Goal: Task Accomplishment & Management: Complete application form

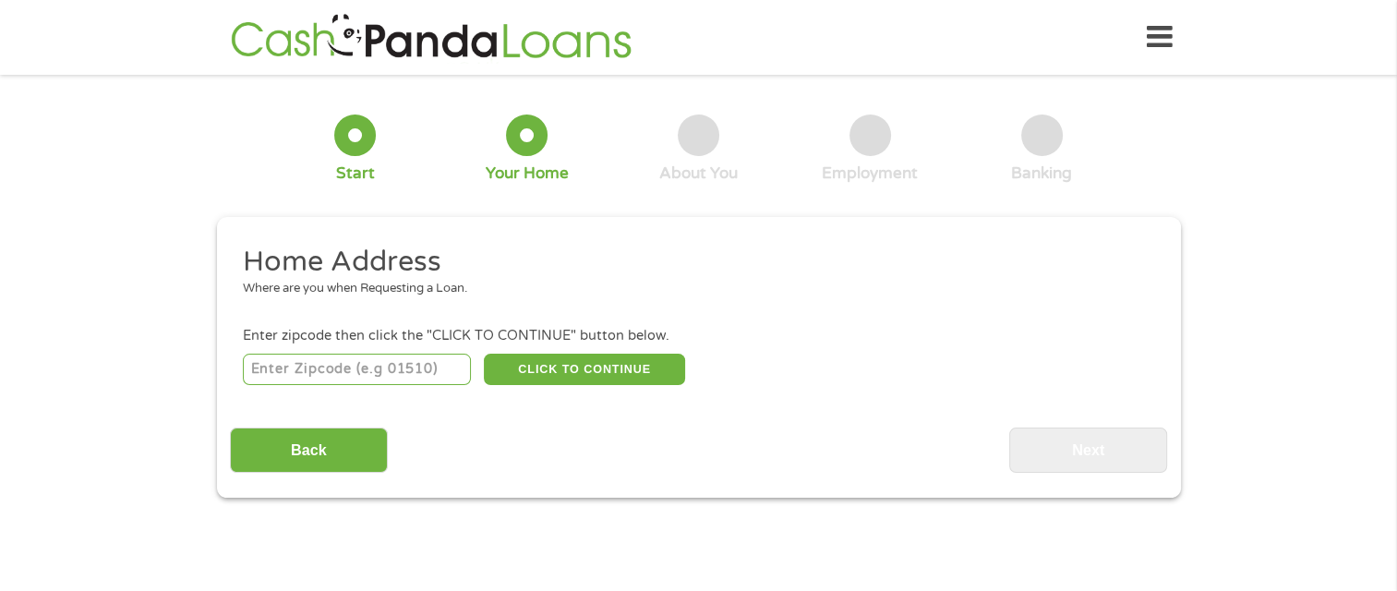
click at [408, 367] on input "number" at bounding box center [357, 369] width 228 height 31
type input "28278"
select select "[US_STATE]"
click at [569, 364] on button "CLICK TO CONTINUE" at bounding box center [584, 369] width 201 height 31
type input "28278"
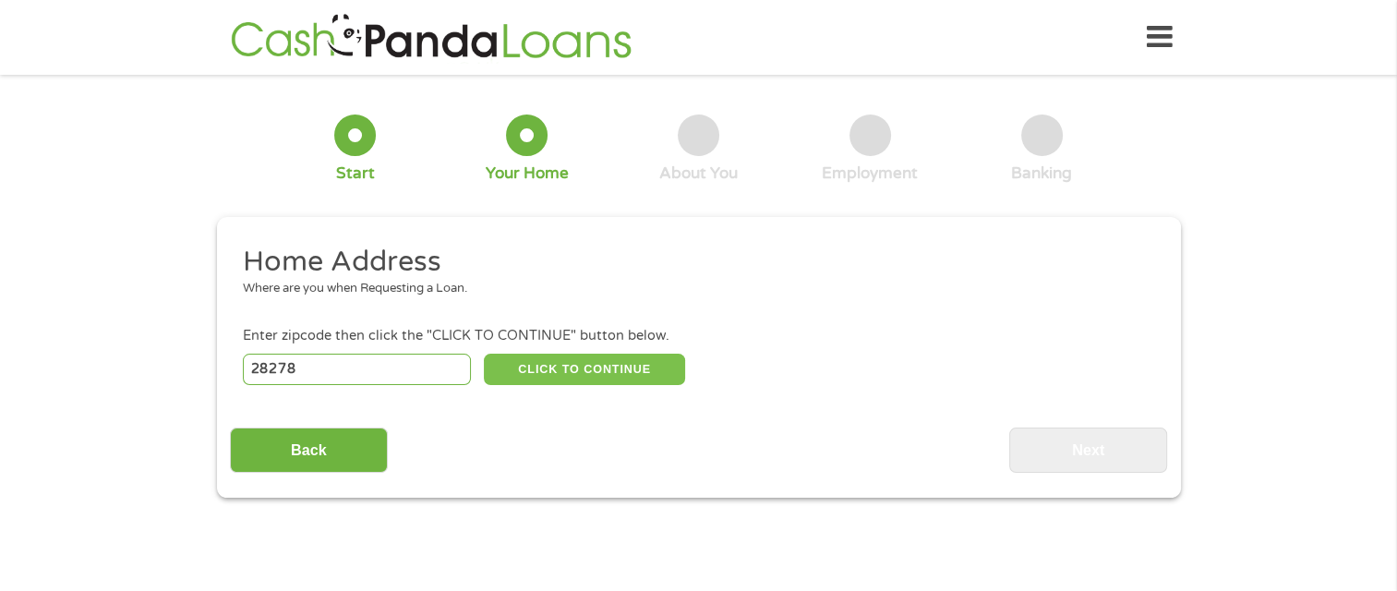
type input "Charlotte"
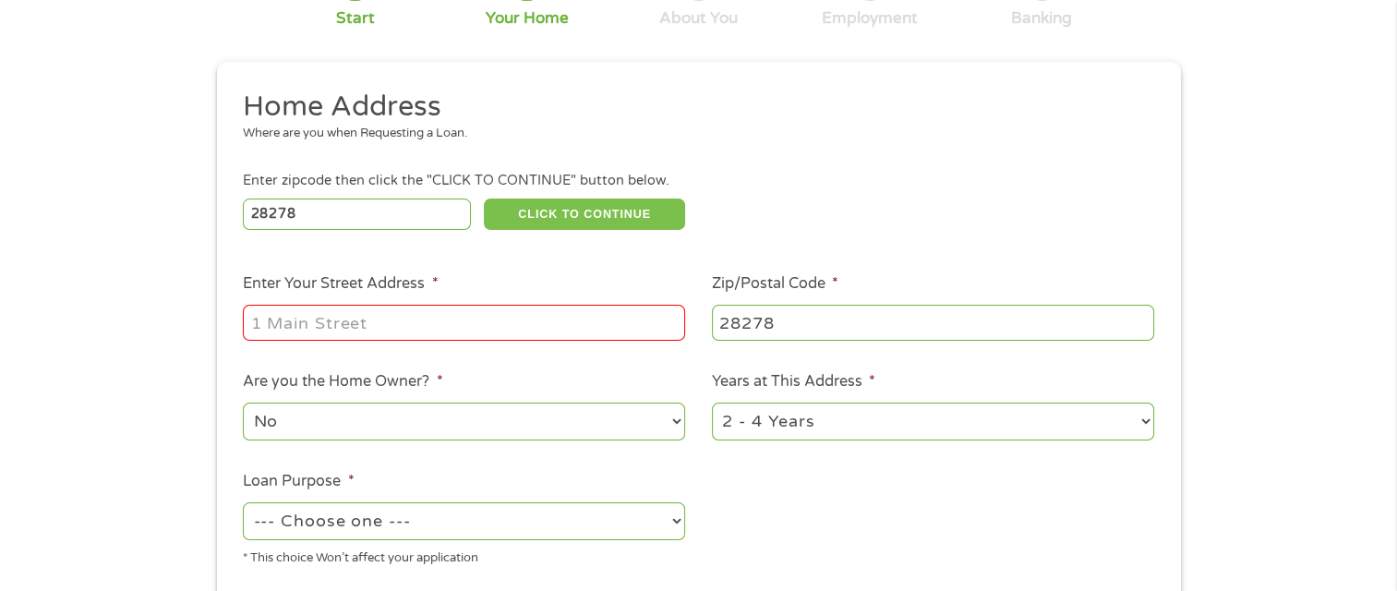
scroll to position [185, 0]
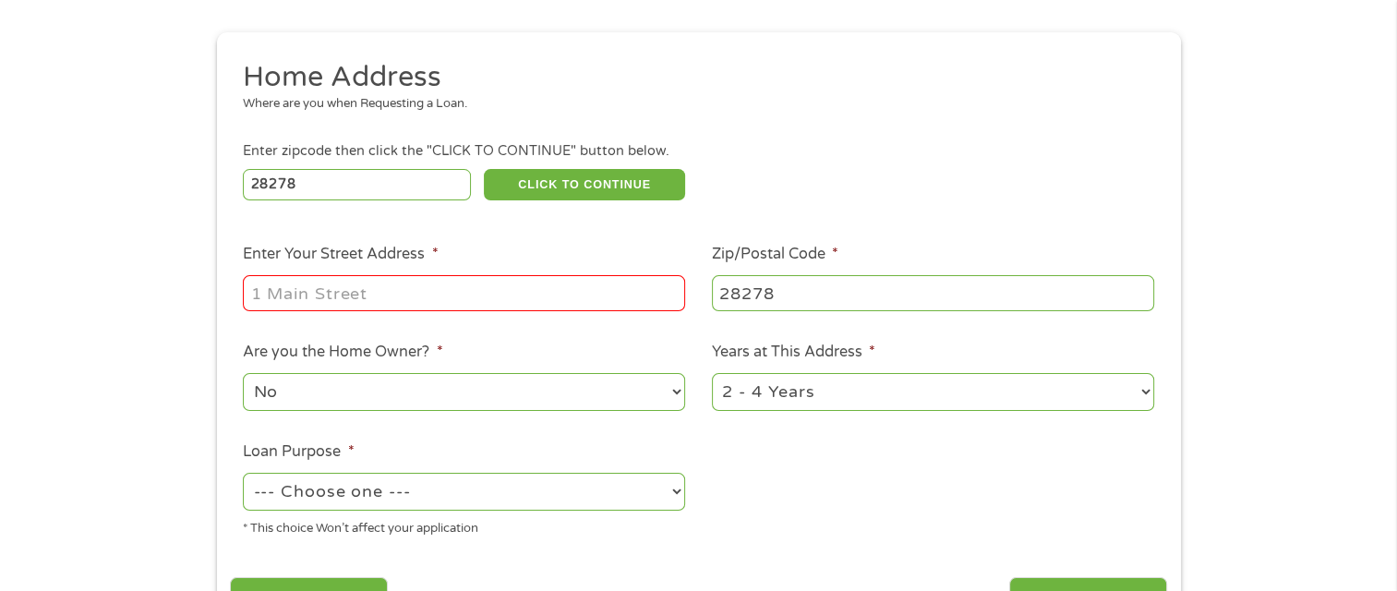
click at [293, 296] on input "Enter Your Street Address *" at bounding box center [464, 292] width 442 height 35
type input "[STREET_ADDRESS][PERSON_NAME]"
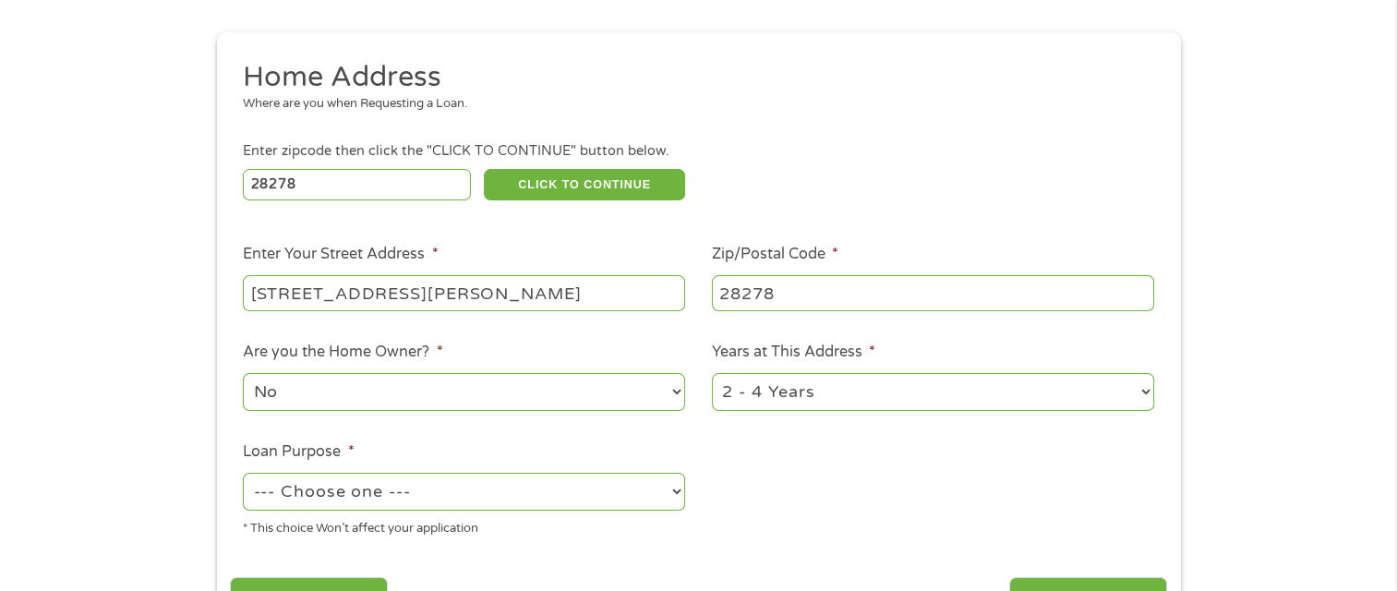
click at [670, 407] on select "No Yes" at bounding box center [464, 392] width 442 height 38
select select "yes"
click at [243, 375] on select "No Yes" at bounding box center [464, 392] width 442 height 38
click at [1130, 404] on select "1 Year or less 1 - 2 Years 2 - 4 Years Over 4 Years" at bounding box center [933, 392] width 442 height 38
select select "60months"
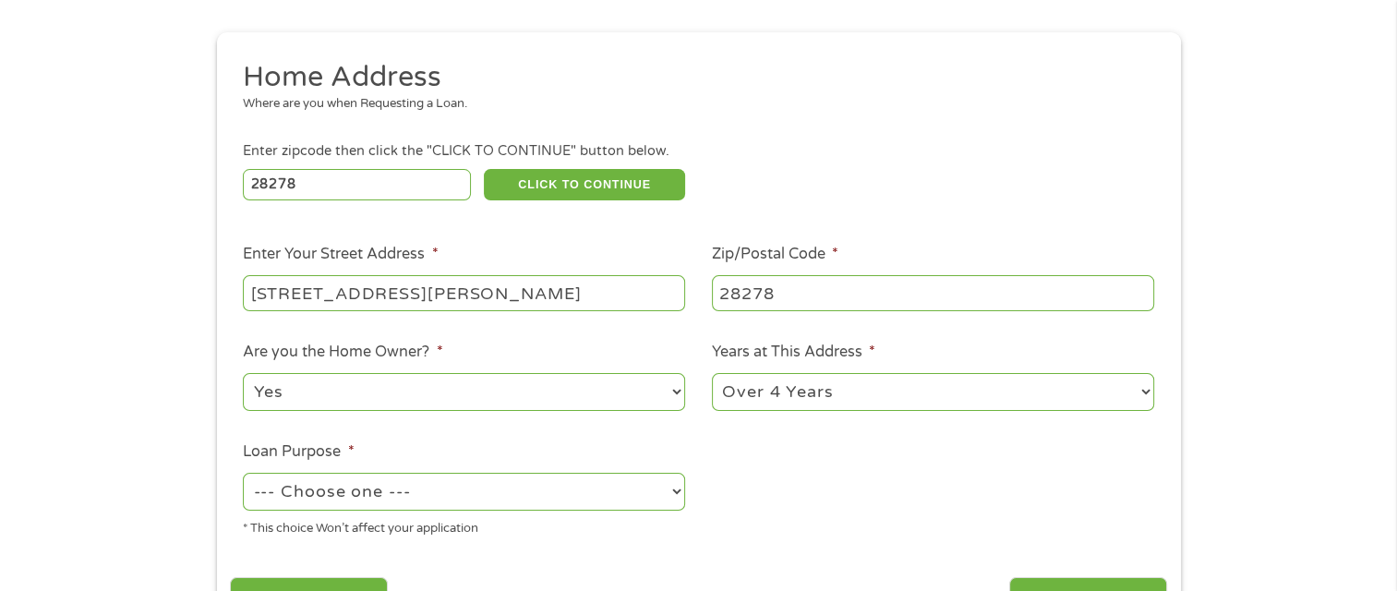
click at [712, 375] on select "1 Year or less 1 - 2 Years 2 - 4 Years Over 4 Years" at bounding box center [933, 392] width 442 height 38
click at [1067, 511] on ul "Home Address Where are you when Requesting a Loan. Enter zipcode then click the…" at bounding box center [698, 305] width 937 height 493
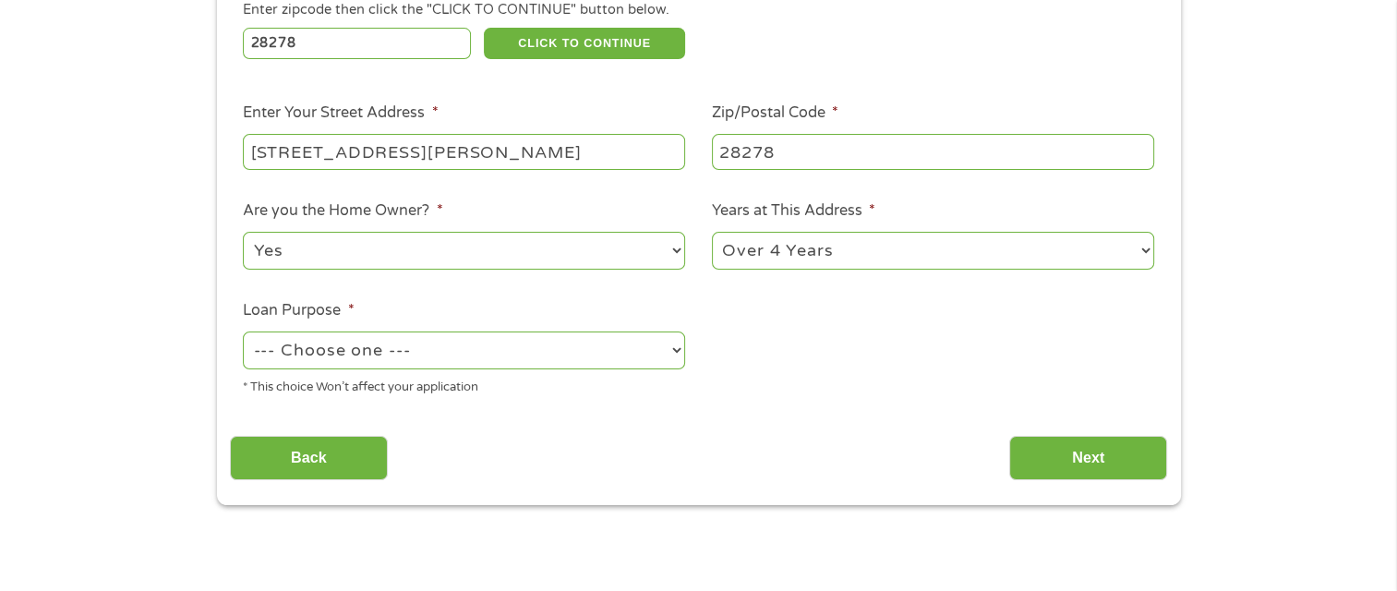
scroll to position [369, 0]
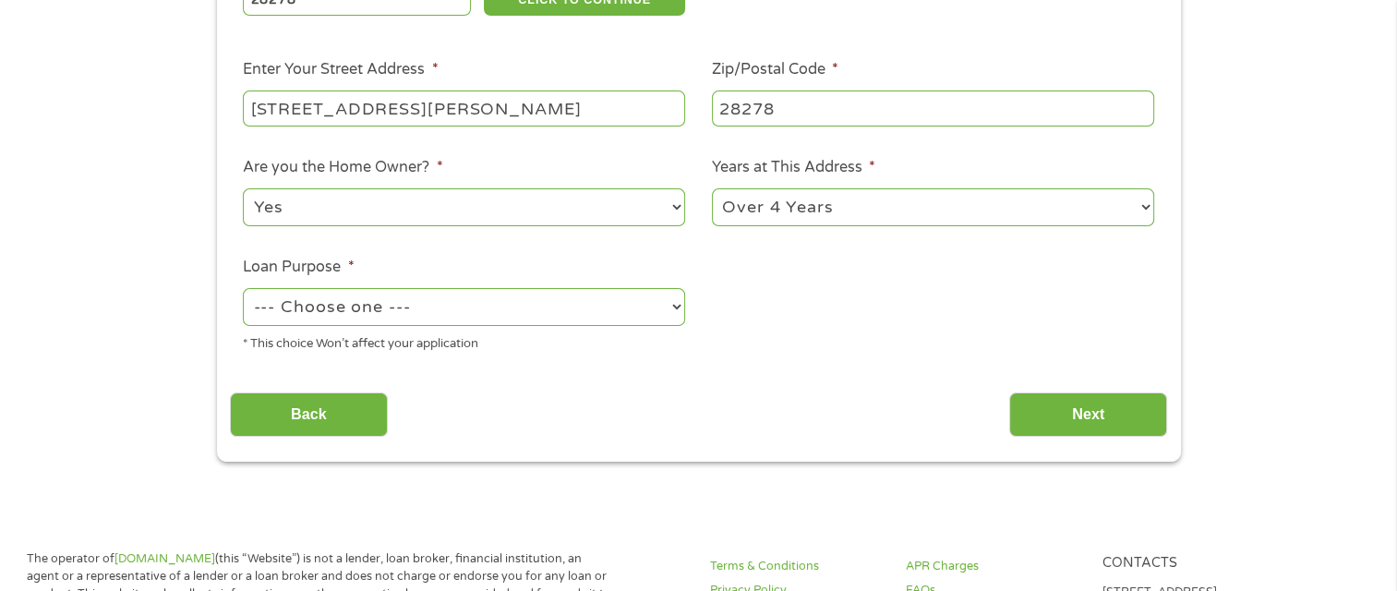
click at [633, 320] on select "--- Choose one --- Pay Bills Debt Consolidation Home Improvement Major Purchase…" at bounding box center [464, 307] width 442 height 38
select select "shorttermcash"
click at [243, 290] on select "--- Choose one --- Pay Bills Debt Consolidation Home Improvement Major Purchase…" at bounding box center [464, 307] width 442 height 38
click at [1077, 418] on input "Next" at bounding box center [1088, 414] width 158 height 45
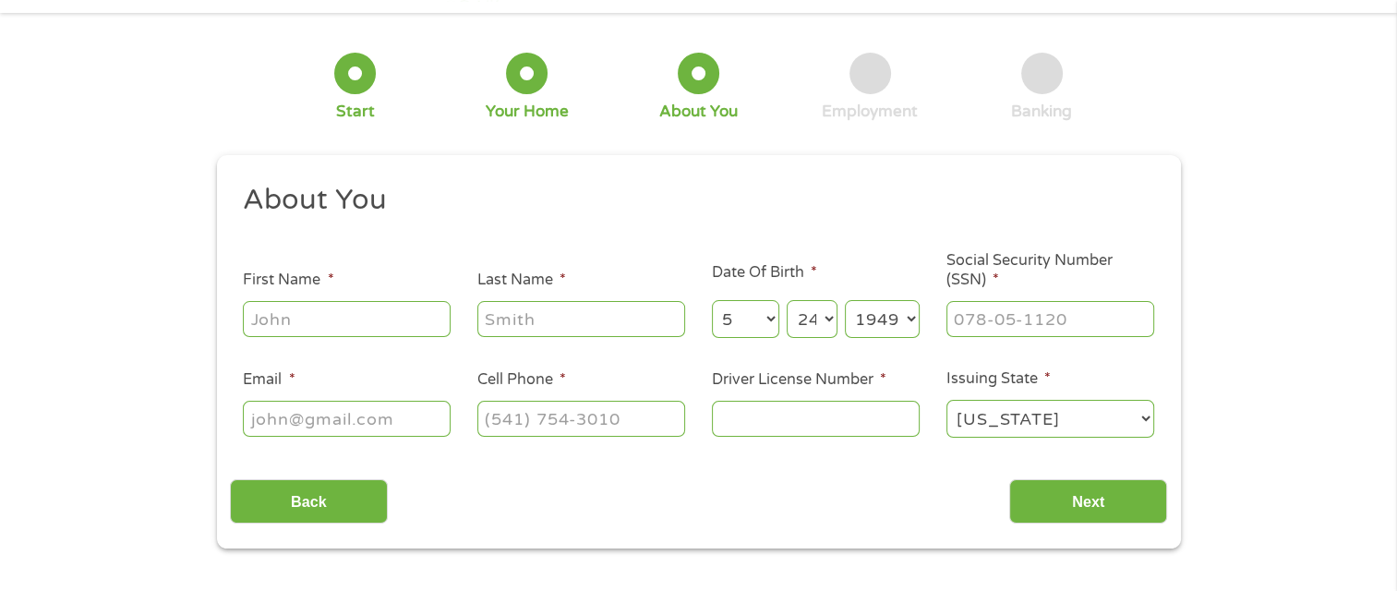
scroll to position [0, 0]
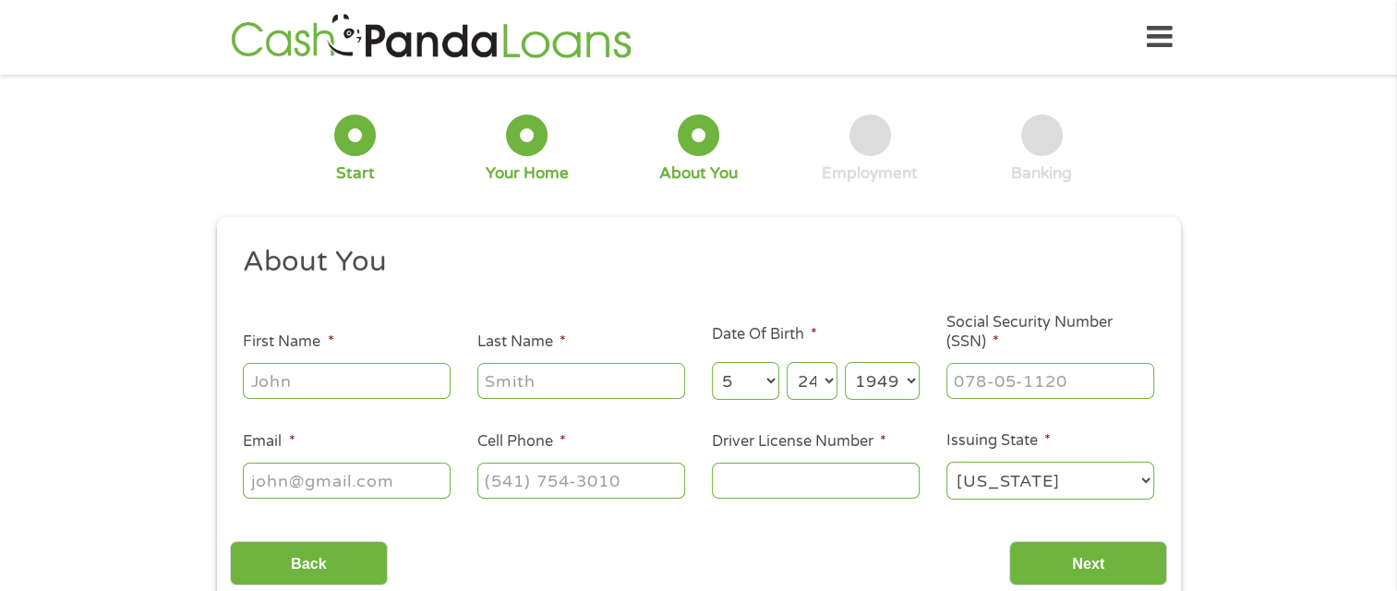
click at [389, 386] on input "First Name *" at bounding box center [347, 380] width 208 height 35
type input "Basil"
type input "[PERSON_NAME]"
type input "[EMAIL_ADDRESS][DOMAIN_NAME]"
type input "[PHONE_NUMBER]"
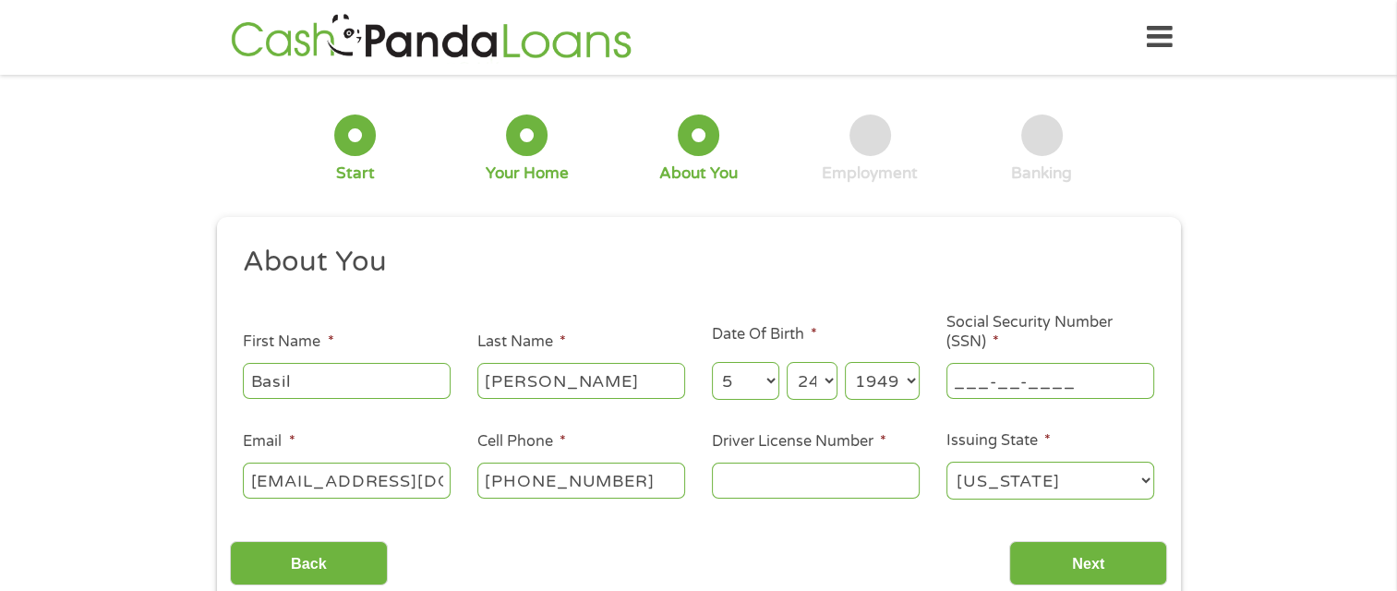
click at [1028, 381] on input "___-__-____" at bounding box center [1051, 380] width 208 height 35
type input "218-94-7824"
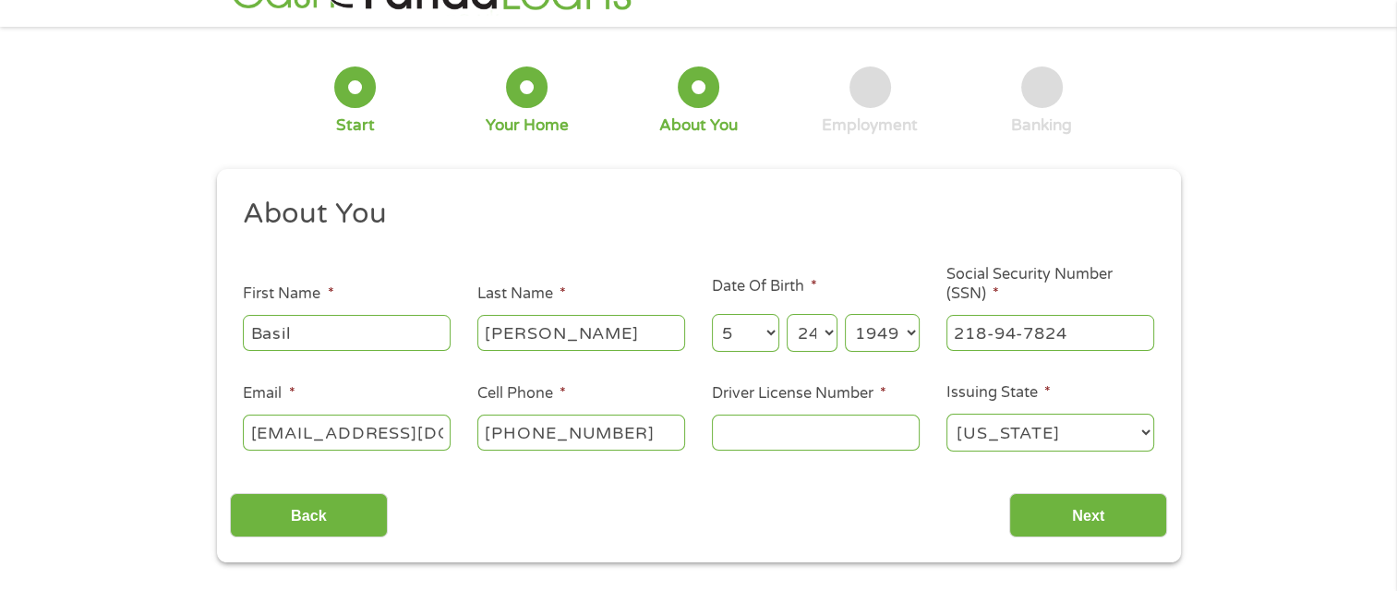
scroll to position [92, 0]
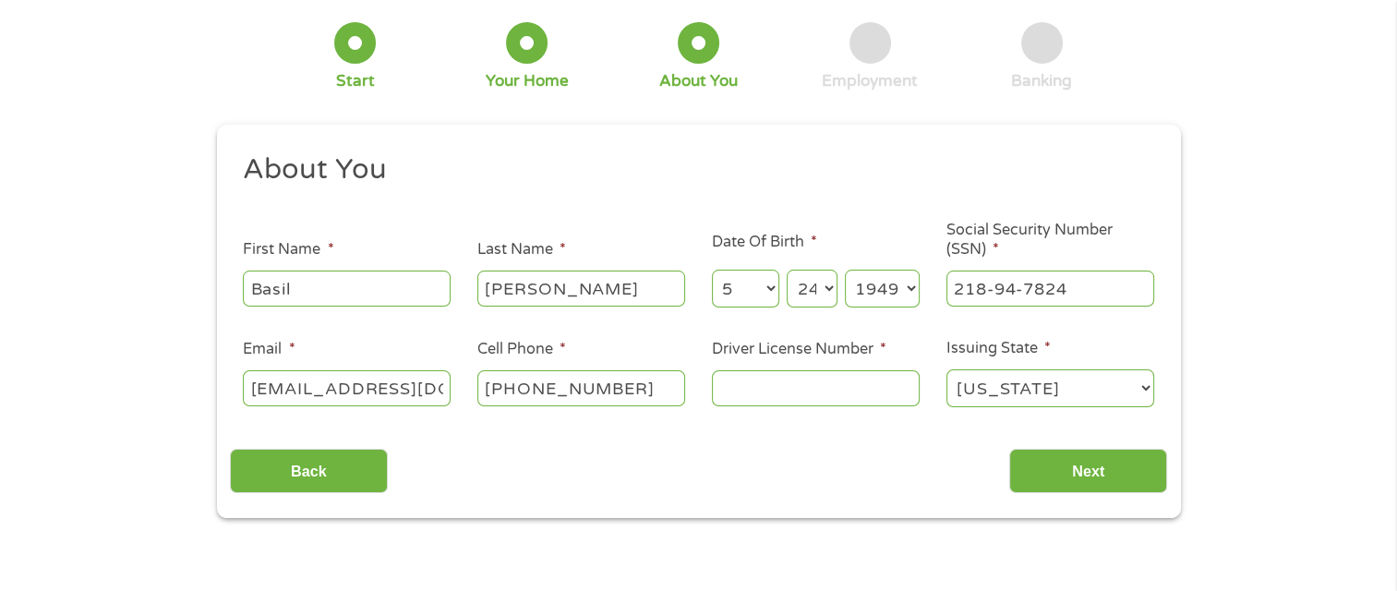
click at [625, 393] on input "[PHONE_NUMBER]" at bounding box center [581, 387] width 208 height 35
type input "[PHONE_NUMBER]"
click at [780, 384] on input "Driver License Number *" at bounding box center [816, 387] width 208 height 35
type input "37607580"
click at [1078, 468] on input "Next" at bounding box center [1088, 471] width 158 height 45
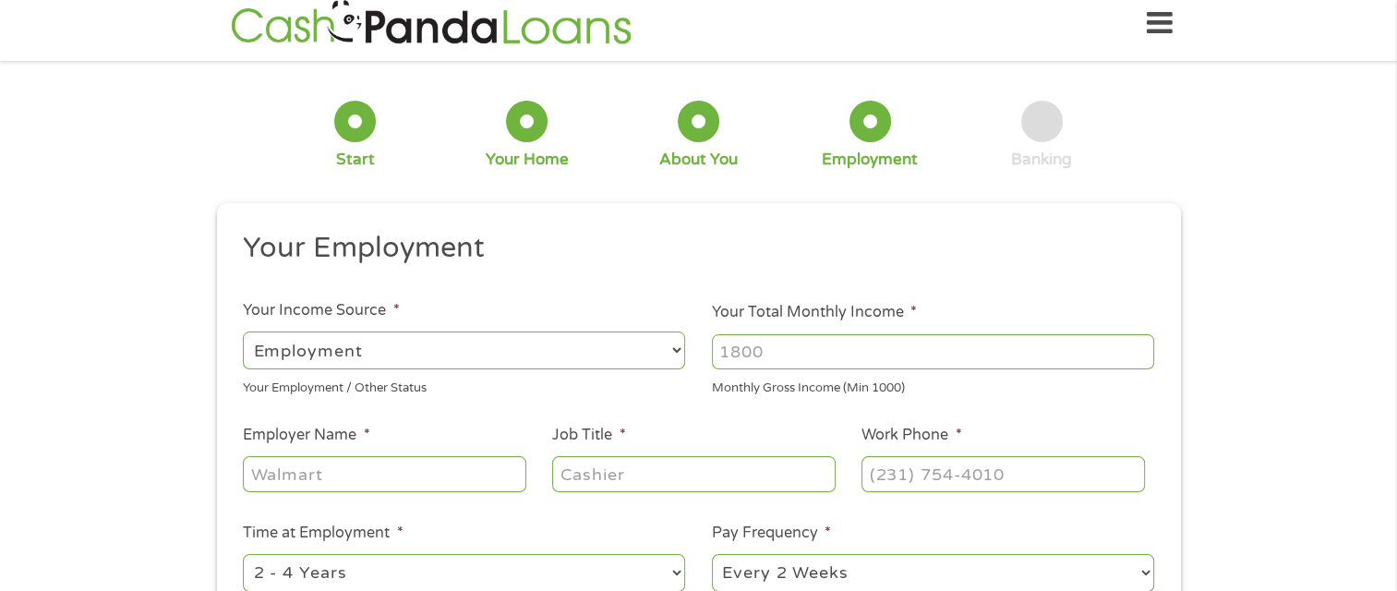
scroll to position [7, 7]
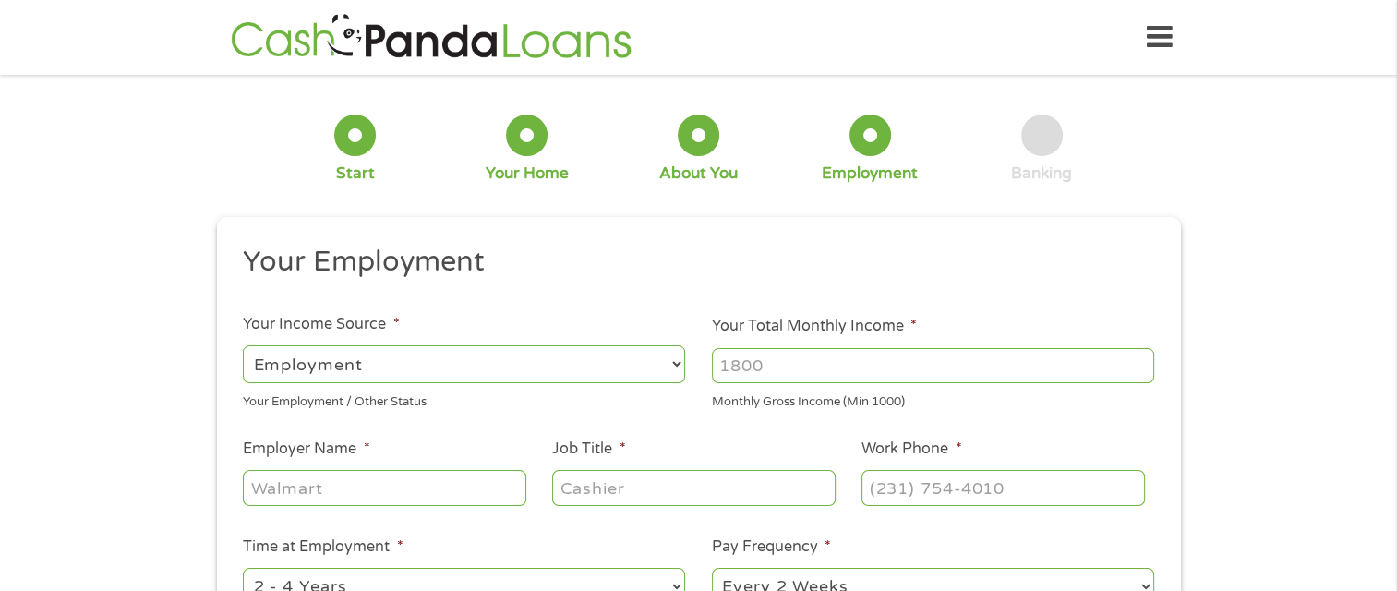
click at [638, 372] on select "--- Choose one --- Employment [DEMOGRAPHIC_DATA] Benefits" at bounding box center [464, 364] width 442 height 38
click at [243, 345] on select "--- Choose one --- Employment [DEMOGRAPHIC_DATA] Benefits" at bounding box center [464, 364] width 442 height 38
click at [790, 371] on input "Your Total Monthly Income *" at bounding box center [933, 365] width 442 height 35
click at [1127, 374] on input "2900" at bounding box center [933, 365] width 442 height 35
click at [1110, 368] on input "2900" at bounding box center [933, 365] width 442 height 35
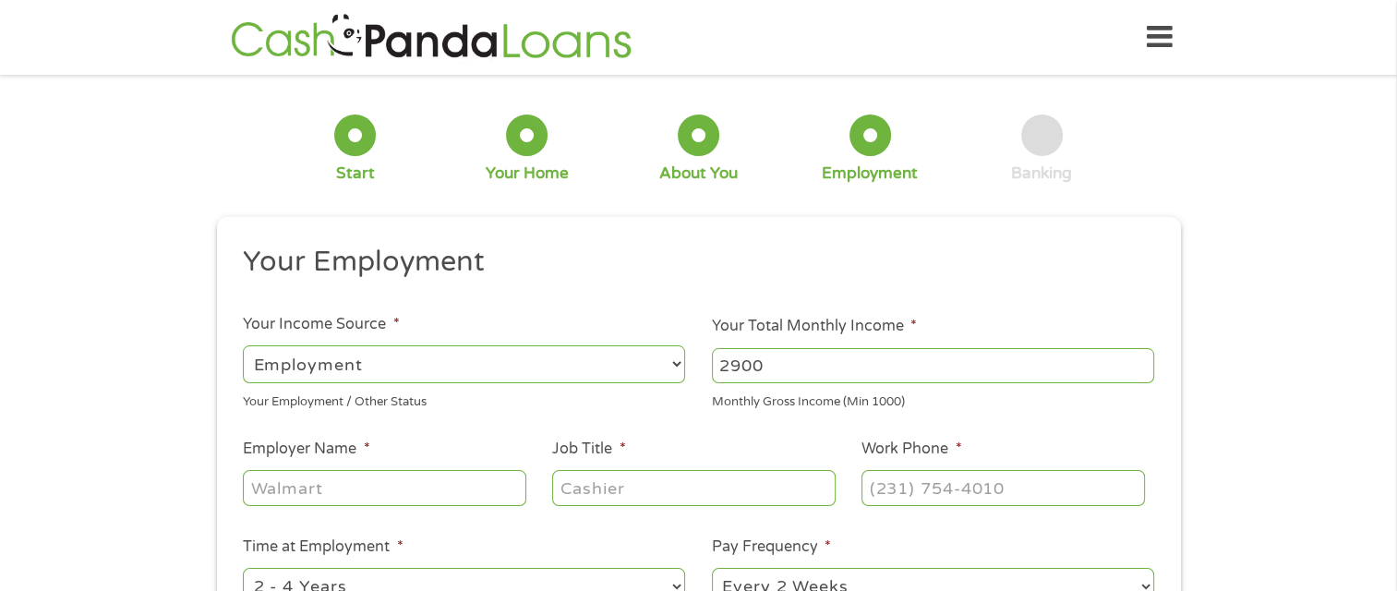
click at [1020, 363] on input "2900" at bounding box center [933, 365] width 442 height 35
click at [1138, 368] on input "2899" at bounding box center [933, 365] width 442 height 35
click at [1138, 356] on input "2900" at bounding box center [933, 365] width 442 height 35
type input "2"
click at [1070, 368] on input "Your Total Monthly Income *" at bounding box center [933, 365] width 442 height 35
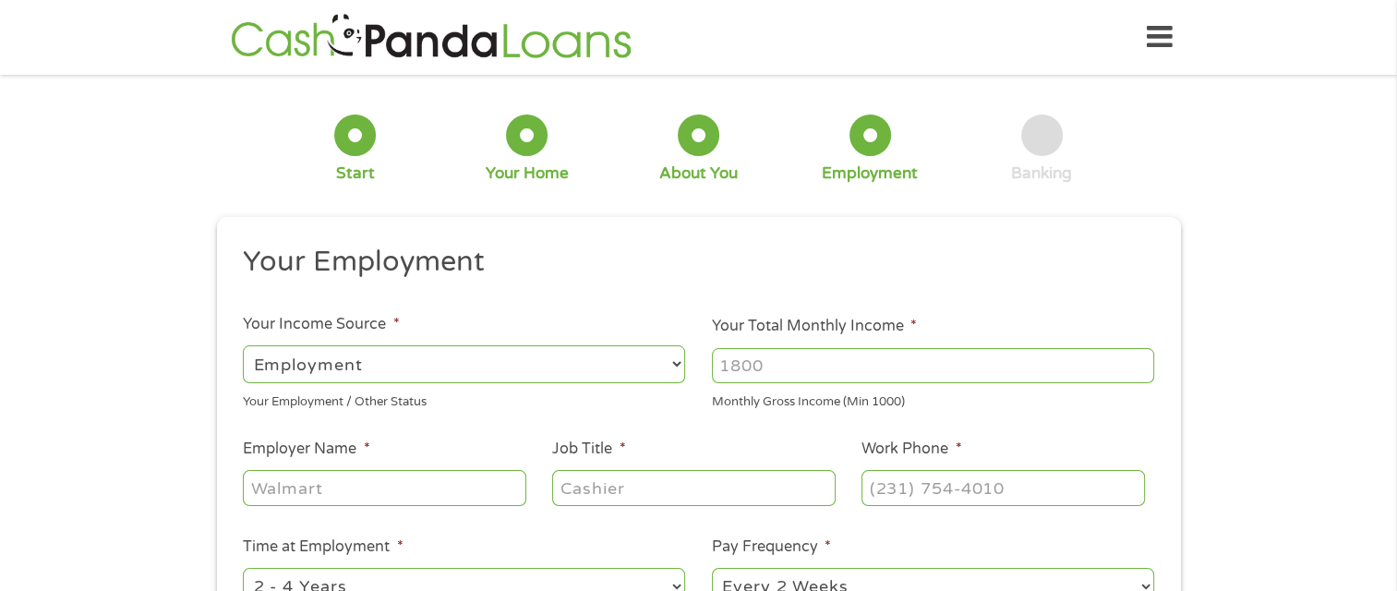
click at [1008, 360] on input "Your Total Monthly Income *" at bounding box center [933, 365] width 442 height 35
type input "4922"
click at [375, 493] on input "Employer Name *" at bounding box center [384, 487] width 283 height 35
type input "PCI Group"
click at [664, 484] on input "Job Title *" at bounding box center [693, 487] width 283 height 35
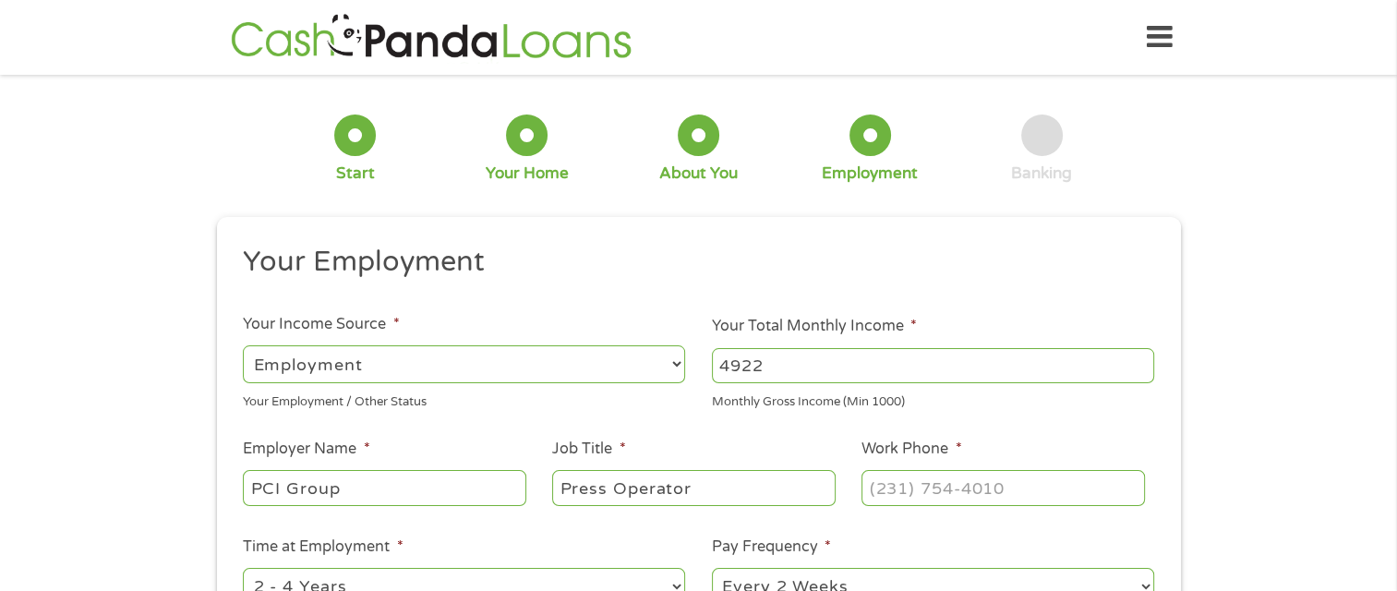
type input "Press Operator"
click at [912, 493] on input "(___) ___-____" at bounding box center [1003, 487] width 283 height 35
type input "[PHONE_NUMBER]"
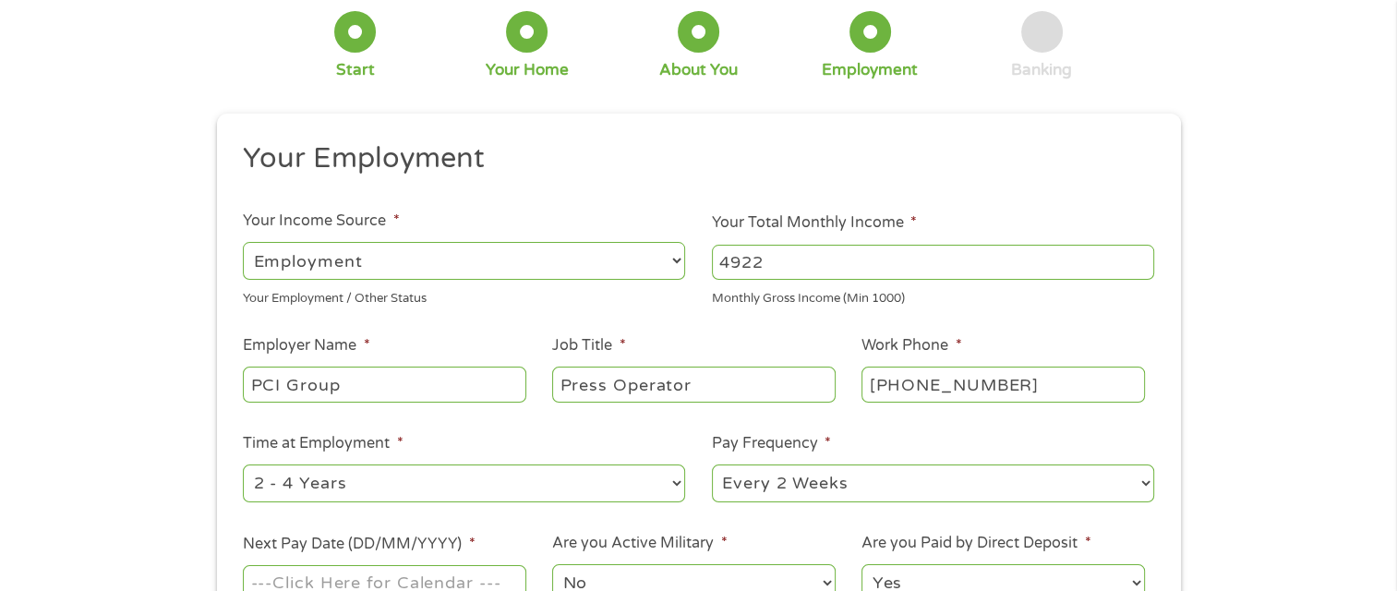
scroll to position [185, 0]
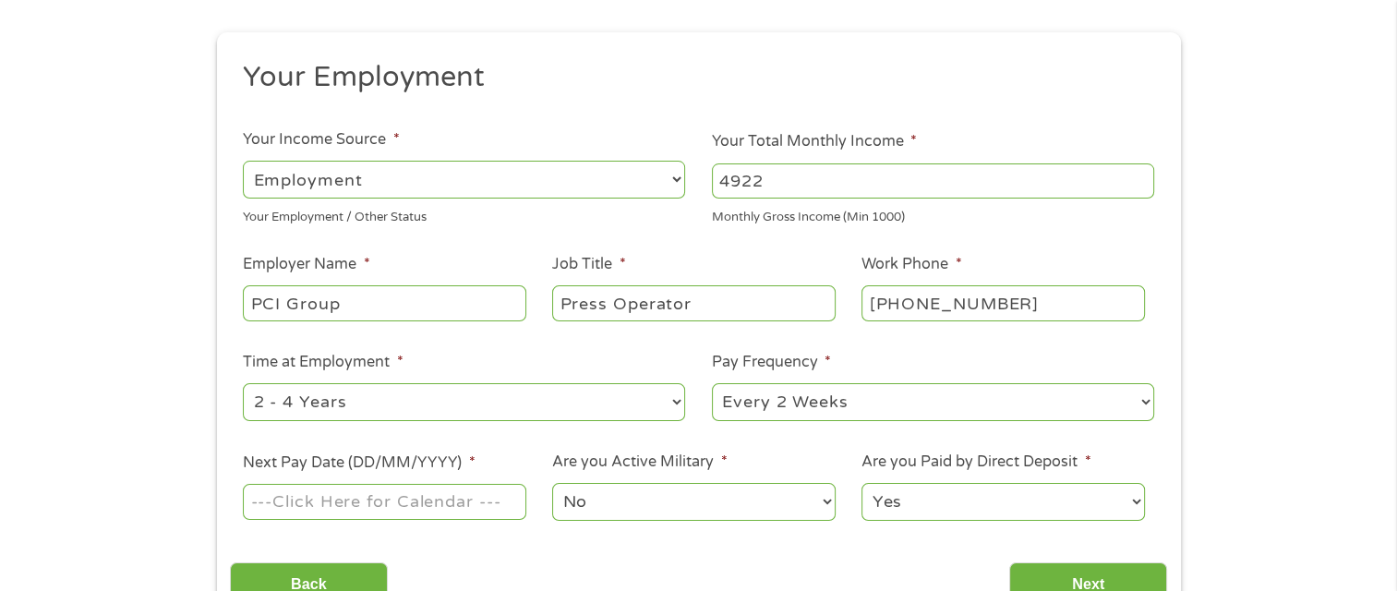
click at [628, 397] on select "--- Choose one --- 1 Year or less 1 - 2 Years 2 - 4 Years Over 4 Years" at bounding box center [464, 402] width 442 height 38
select select "60months"
click at [243, 384] on select "--- Choose one --- 1 Year or less 1 - 2 Years 2 - 4 Years Over 4 Years" at bounding box center [464, 402] width 442 height 38
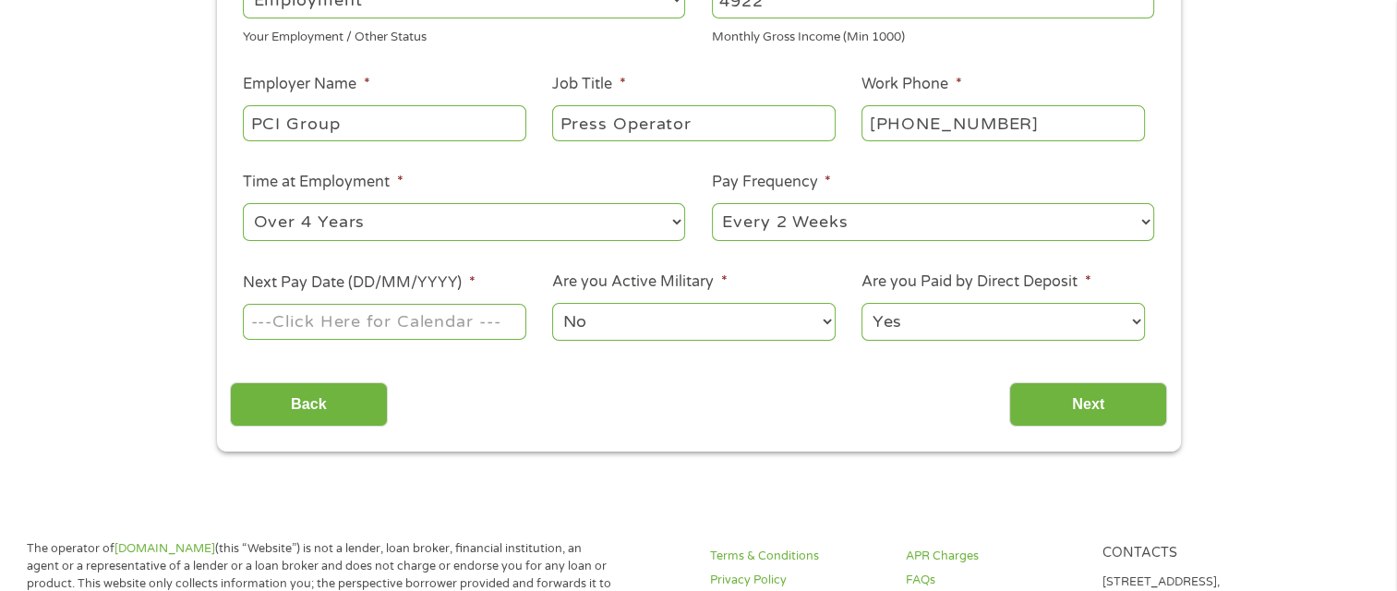
scroll to position [369, 0]
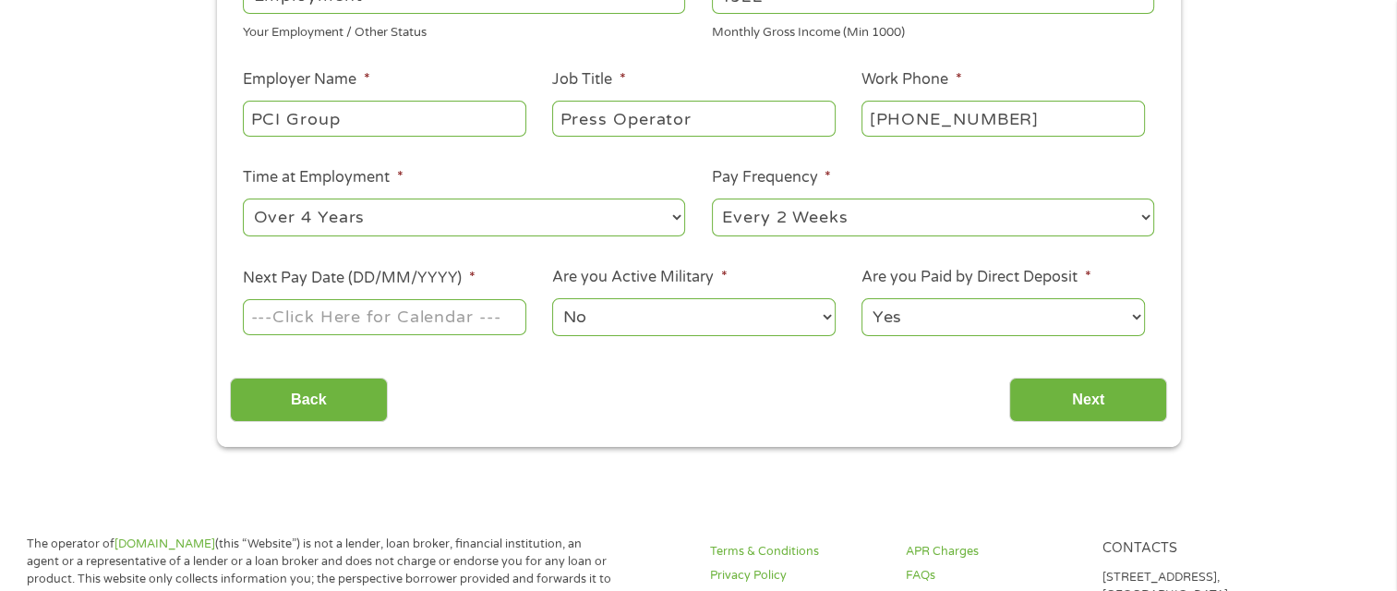
click at [430, 320] on input "Next Pay Date (DD/MM/YYYY) *" at bounding box center [384, 316] width 283 height 35
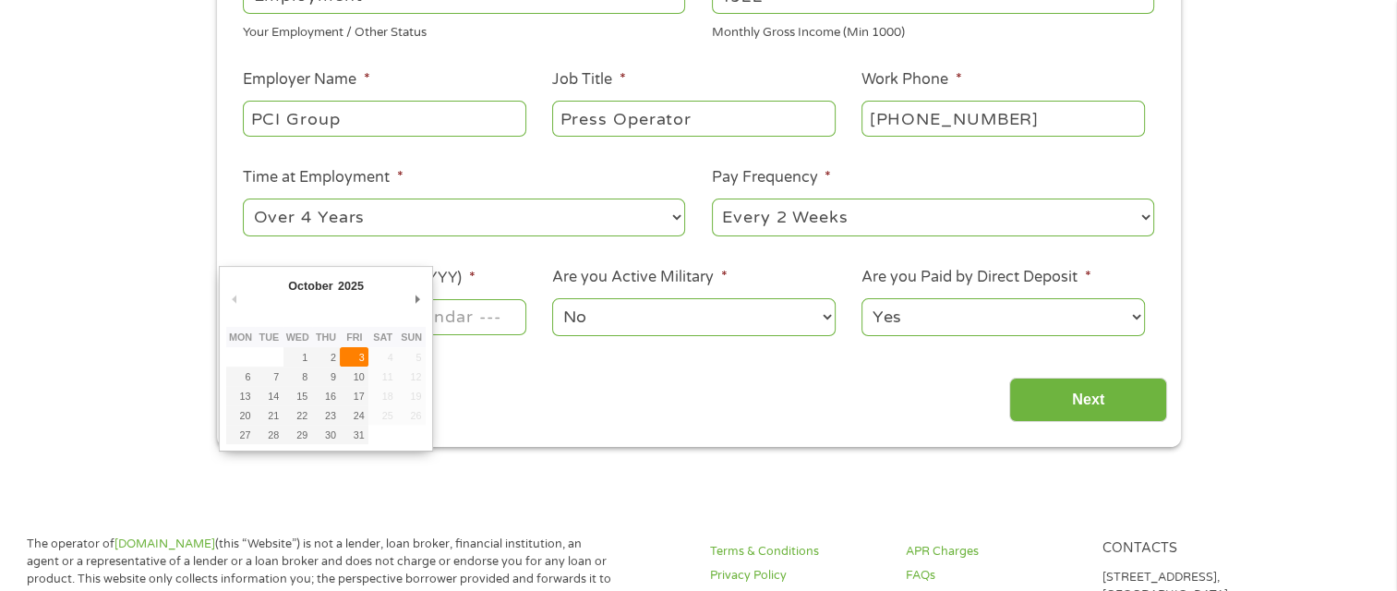
type input "[DATE]"
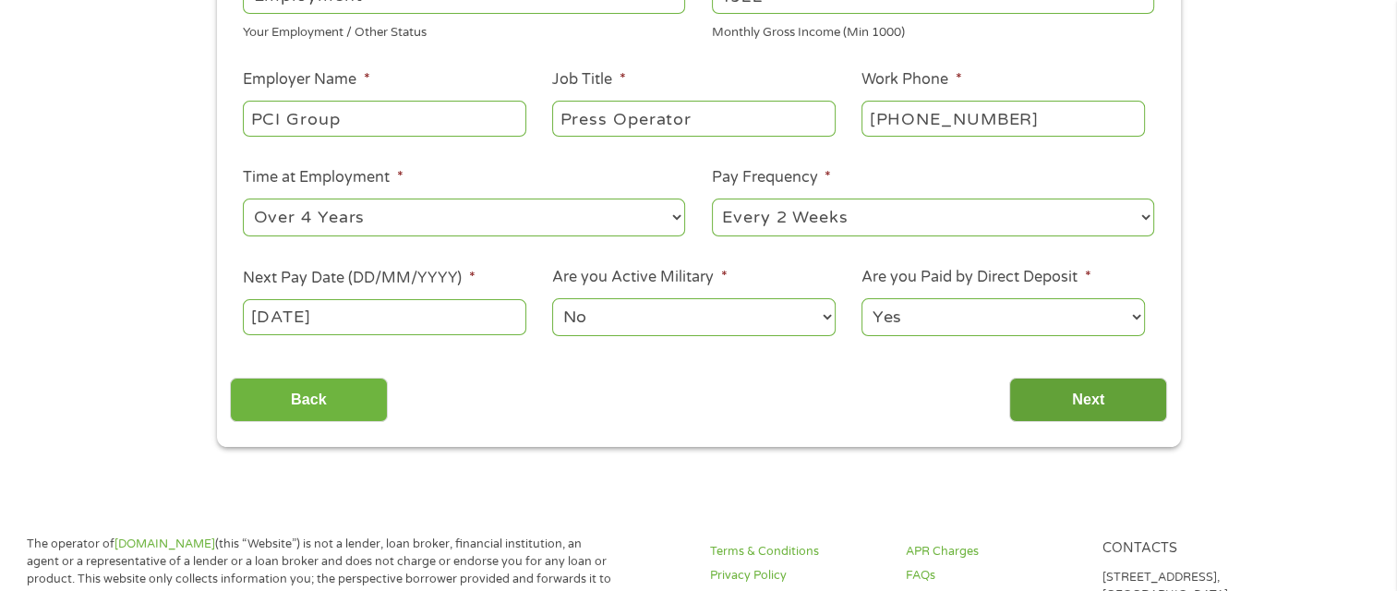
click at [1086, 401] on input "Next" at bounding box center [1088, 400] width 158 height 45
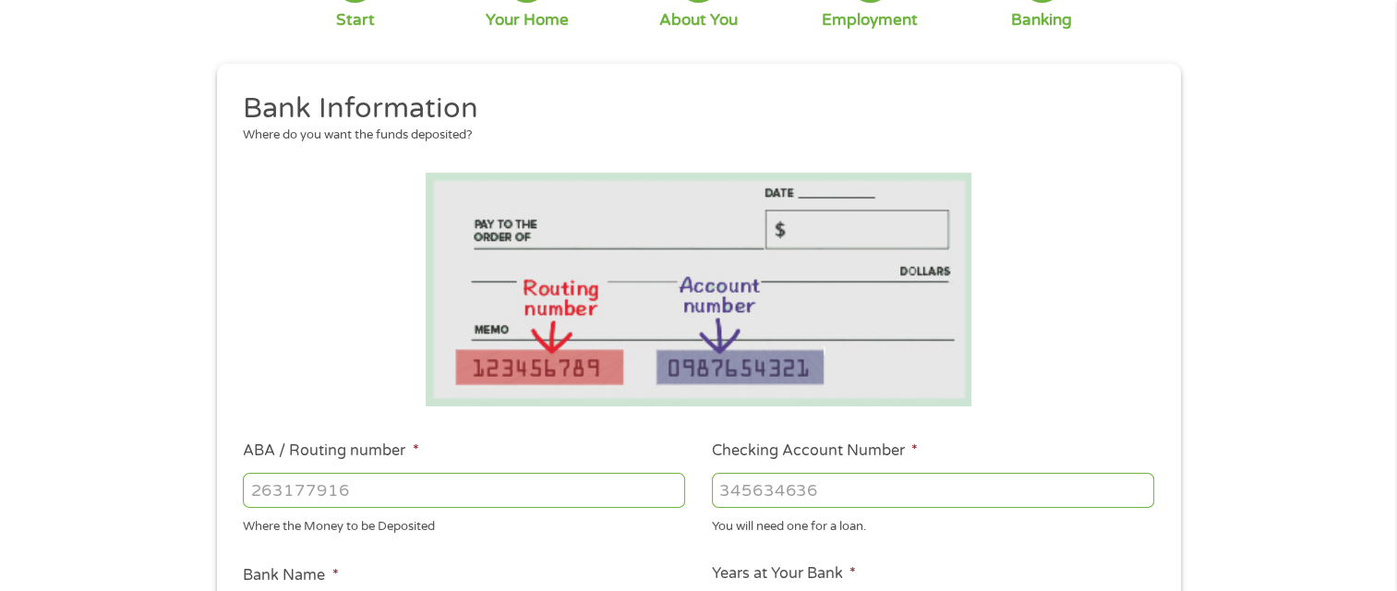
scroll to position [185, 0]
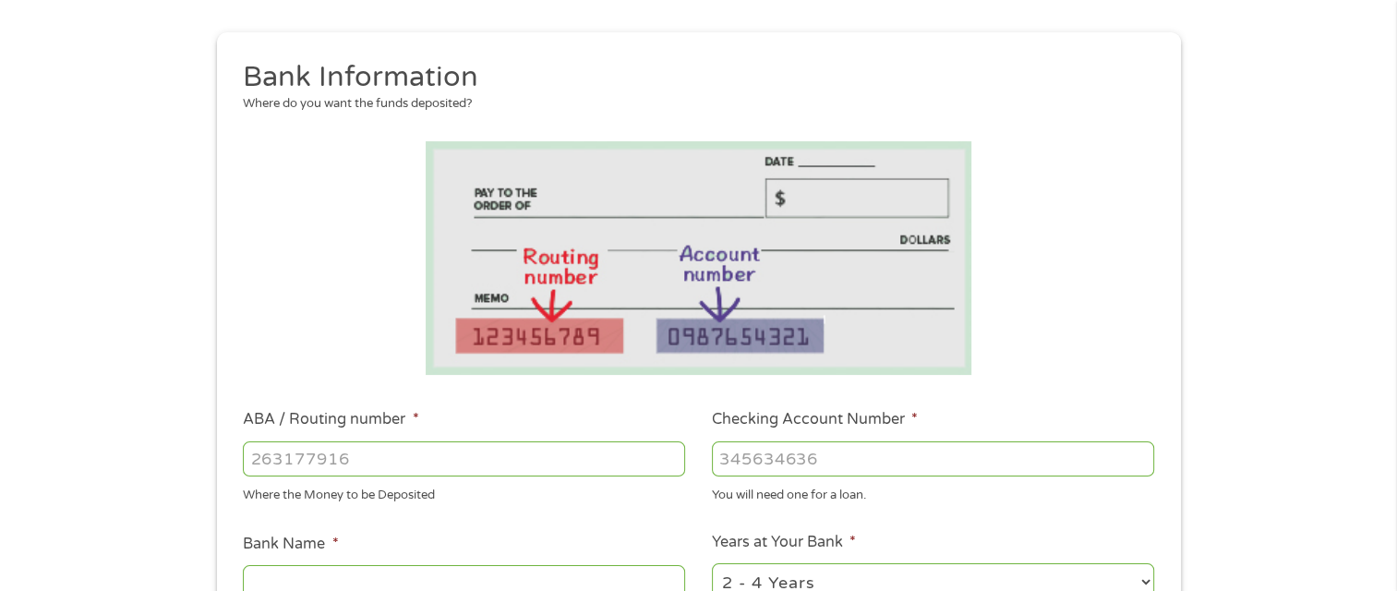
click at [299, 456] on input "ABA / Routing number *" at bounding box center [464, 458] width 442 height 35
type input "253075303"
type input "SHARONVIEW FEDERAL CREDIT UNION"
type input "253075303"
click at [771, 457] on input "Checking Account Number *" at bounding box center [933, 458] width 442 height 35
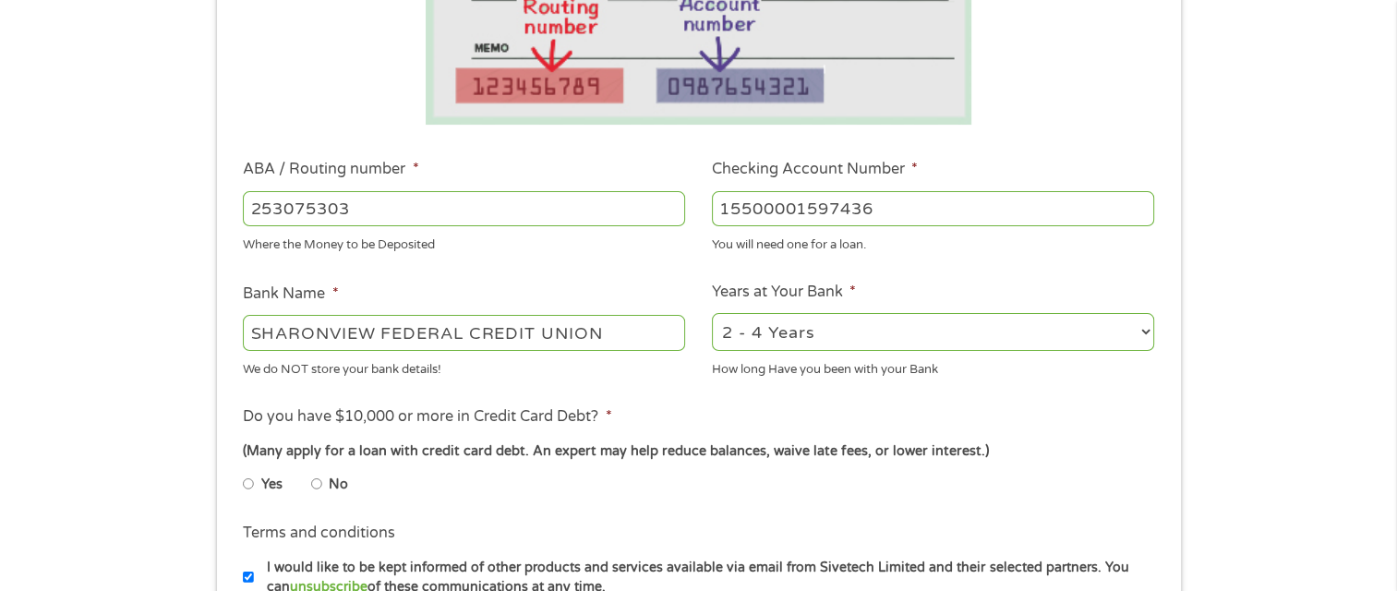
scroll to position [462, 0]
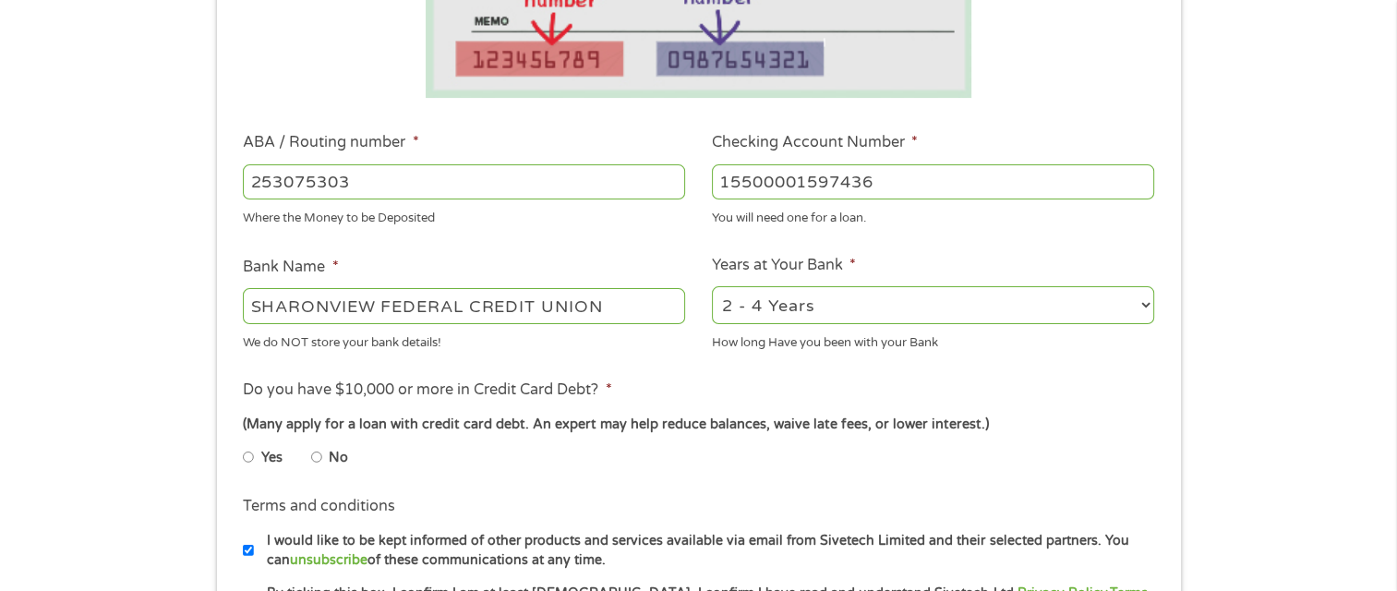
type input "15500001597436"
click at [315, 459] on input "No" at bounding box center [316, 457] width 11 height 30
radio input "true"
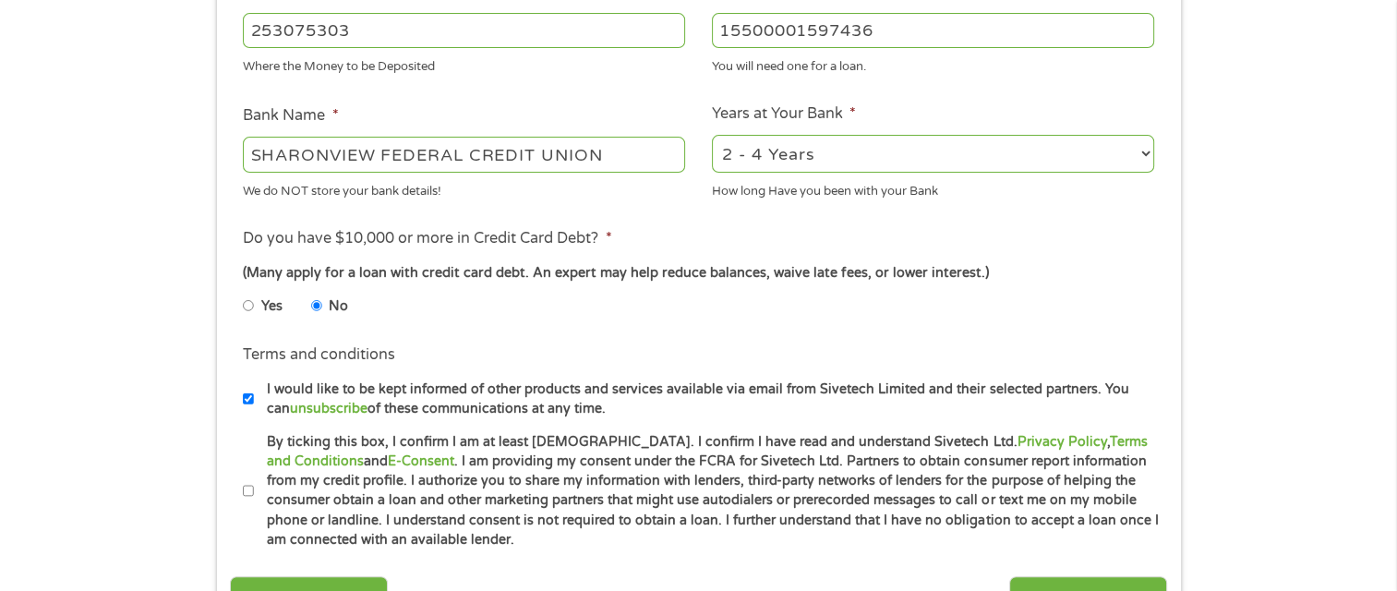
scroll to position [646, 0]
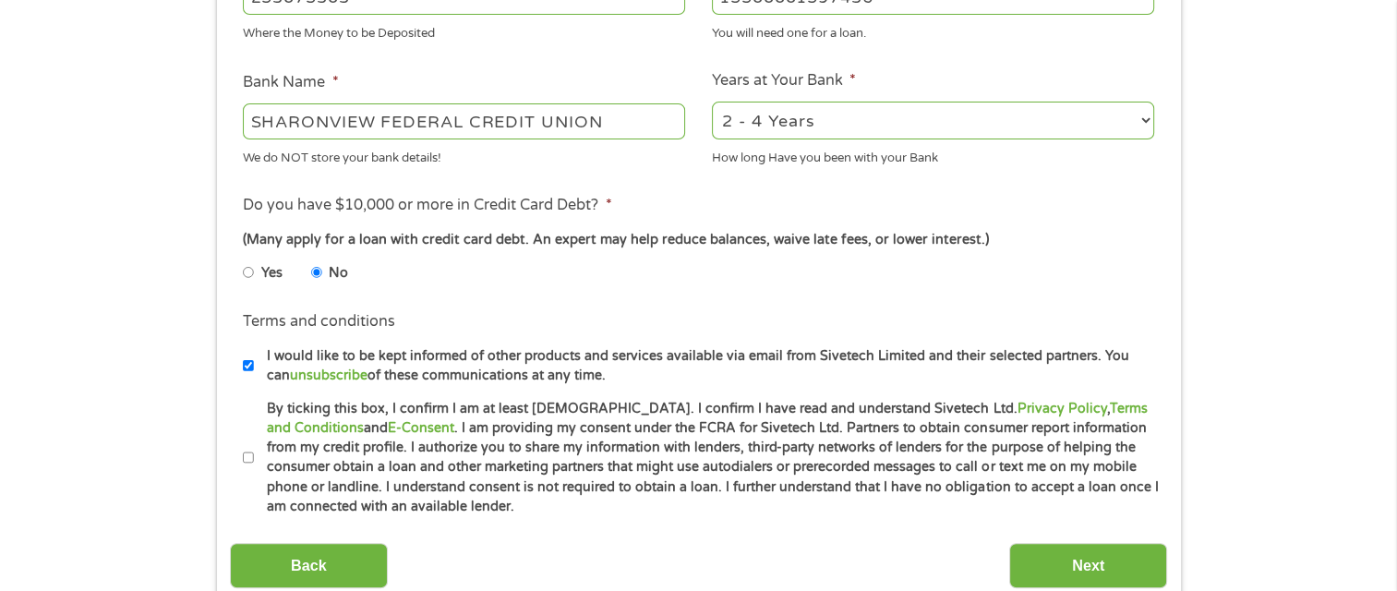
click at [247, 453] on input "By ticking this box, I confirm I am at least [DEMOGRAPHIC_DATA]. I confirm I ha…" at bounding box center [248, 458] width 11 height 30
checkbox input "true"
click at [1093, 560] on input "Next" at bounding box center [1088, 565] width 158 height 45
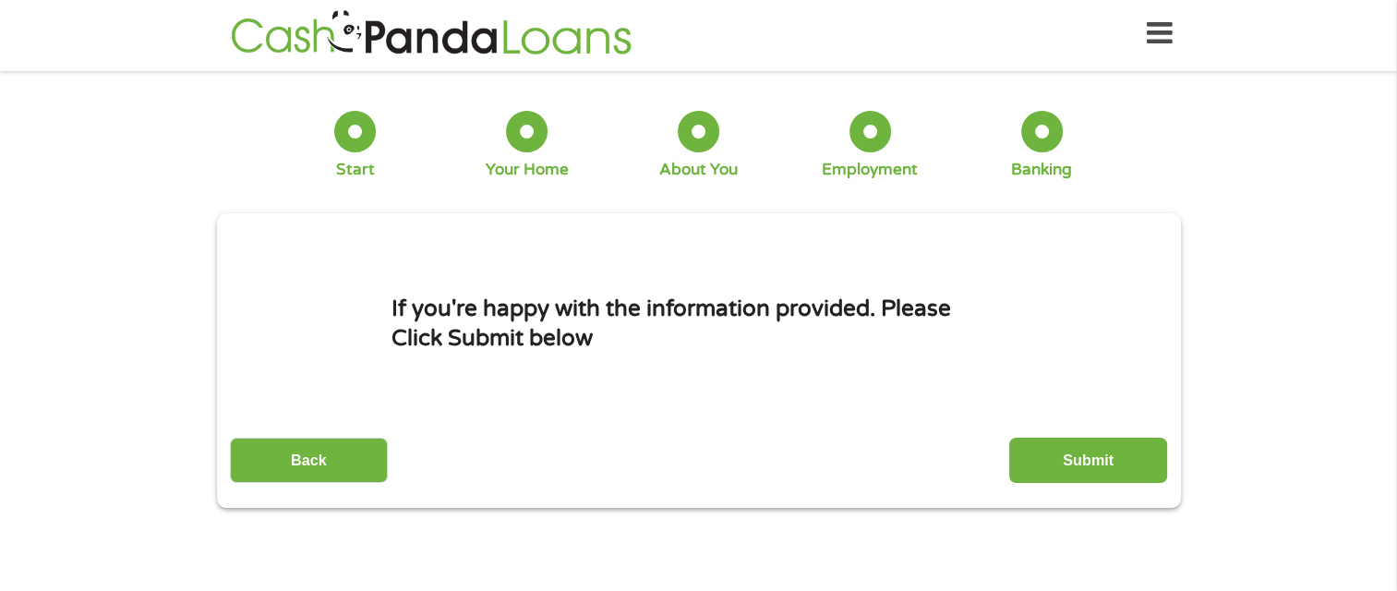
scroll to position [0, 0]
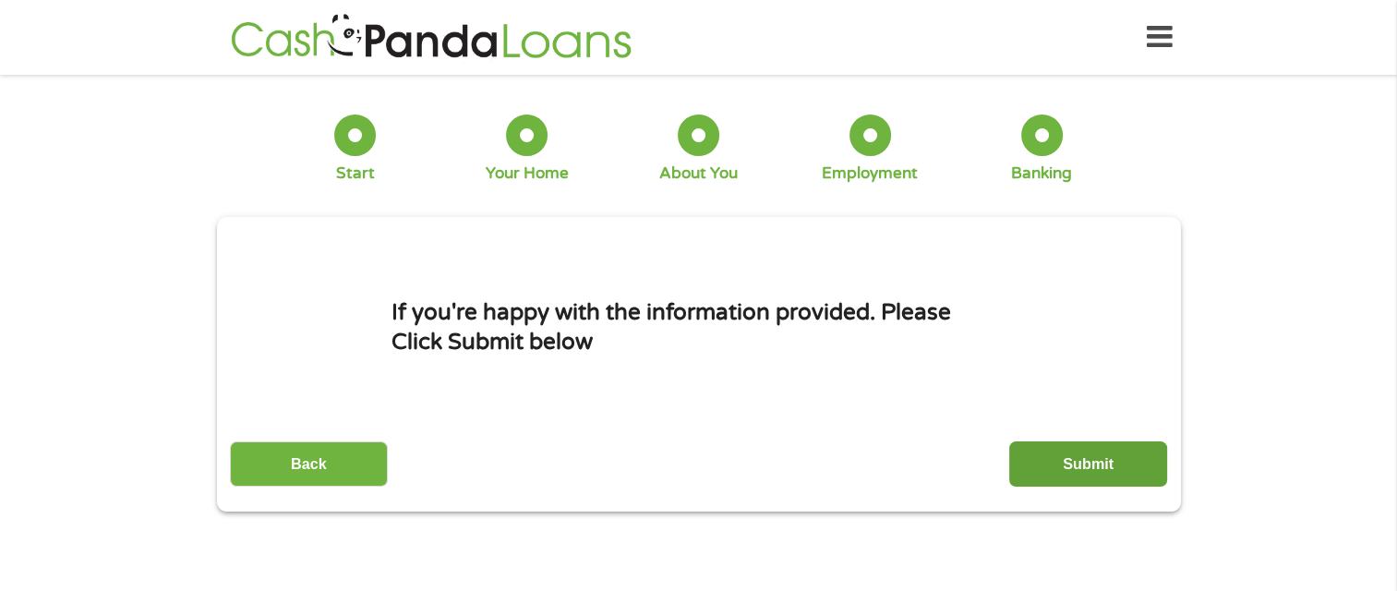
click at [1084, 467] on input "Submit" at bounding box center [1088, 463] width 158 height 45
